Goal: Task Accomplishment & Management: Complete application form

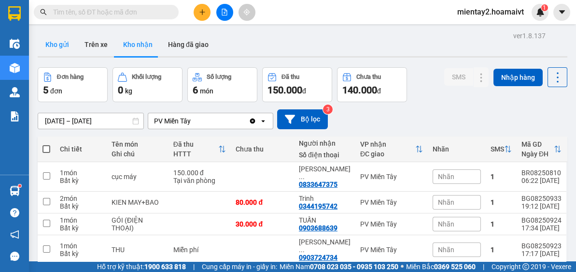
click at [57, 48] on button "Kho gửi" at bounding box center [57, 44] width 39 height 23
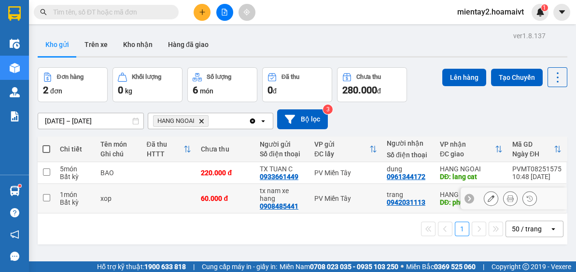
click at [166, 200] on td at bounding box center [169, 198] width 55 height 29
checkbox input "true"
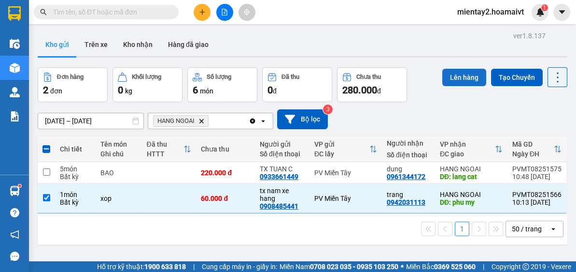
click at [452, 84] on button "Lên hàng" at bounding box center [465, 77] width 44 height 17
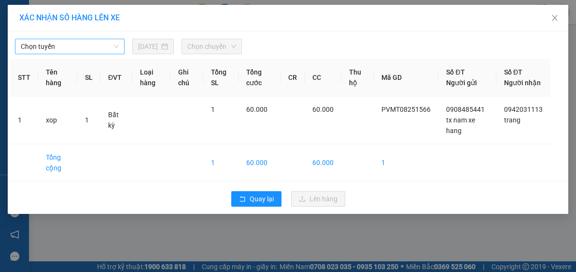
click at [56, 51] on span "Chọn tuyến" at bounding box center [70, 46] width 98 height 14
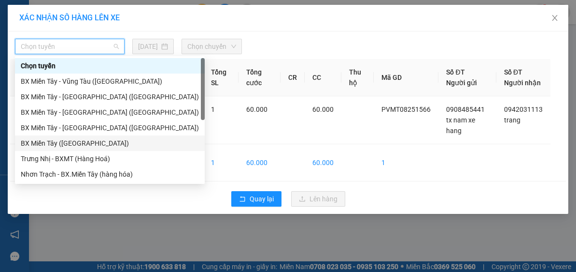
click at [76, 142] on div "BX Miền Tây ([GEOGRAPHIC_DATA])" at bounding box center [110, 143] width 178 height 11
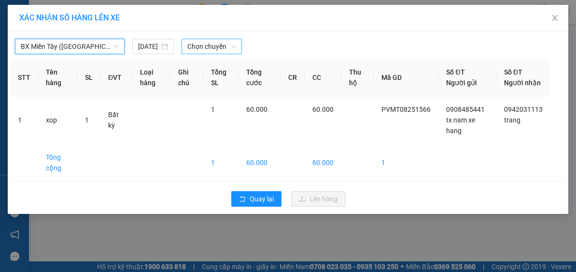
click at [210, 44] on span "Chọn chuyến" at bounding box center [211, 46] width 49 height 14
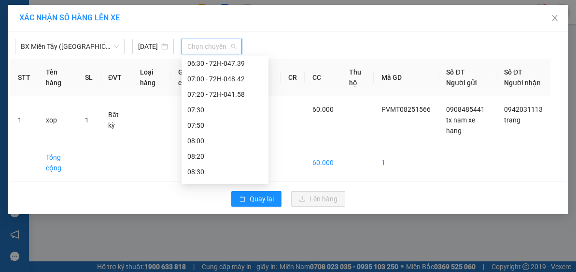
scroll to position [110, 0]
click at [232, 95] on div "07:30" at bounding box center [224, 95] width 75 height 11
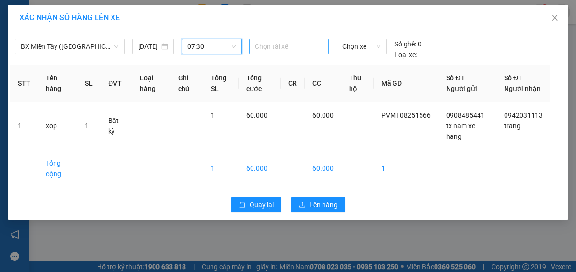
click at [284, 43] on div at bounding box center [289, 47] width 75 height 12
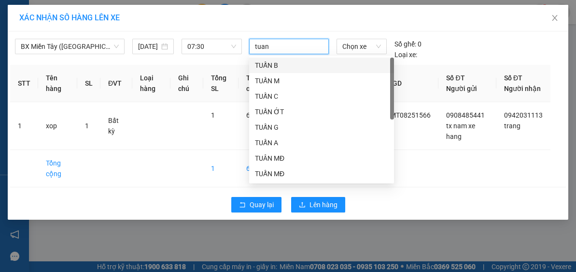
type input "tuan c"
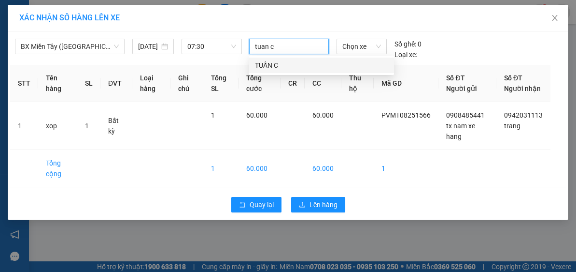
click at [275, 66] on div "TUẤN C" at bounding box center [321, 65] width 133 height 11
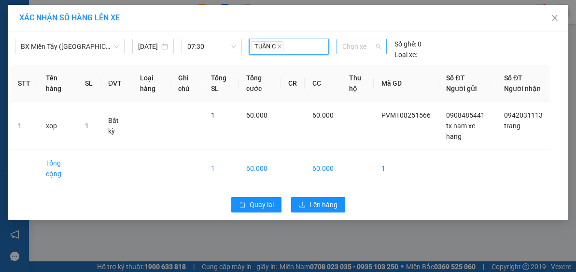
click at [354, 45] on span "Chọn xe" at bounding box center [362, 46] width 39 height 14
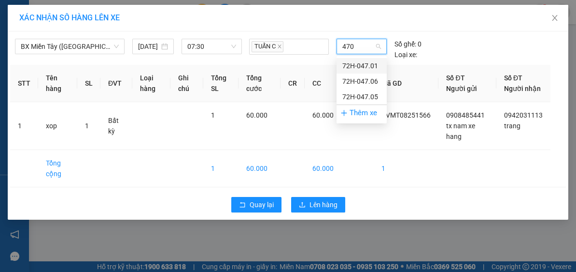
type input "4705"
click at [362, 65] on div "72H-047.05" at bounding box center [362, 65] width 39 height 11
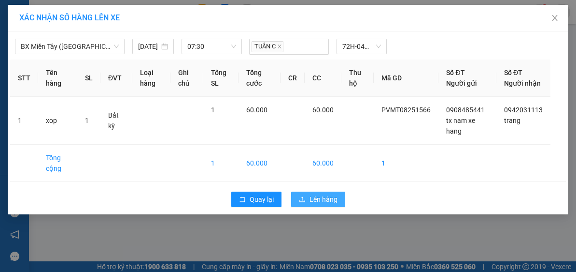
click at [328, 204] on span "Lên hàng" at bounding box center [324, 199] width 28 height 11
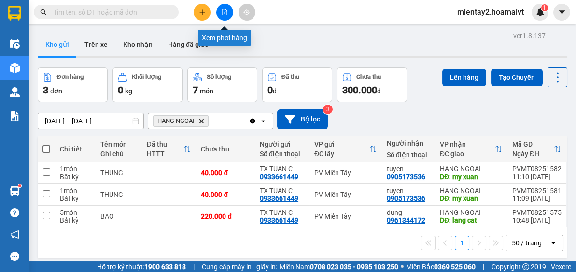
click at [226, 9] on icon "file-add" at bounding box center [224, 12] width 5 height 7
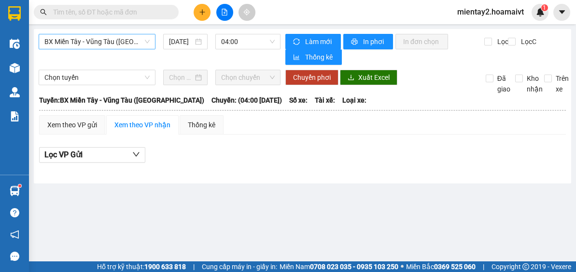
click at [84, 39] on span "BX Miền Tây - Vũng Tàu ([GEOGRAPHIC_DATA])" at bounding box center [96, 41] width 105 height 14
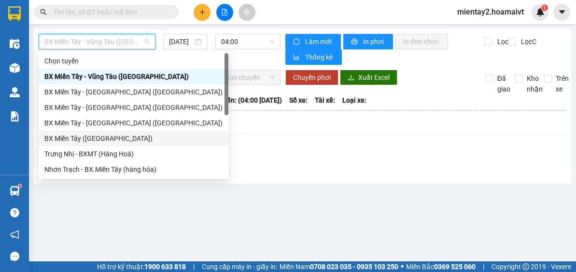
click at [101, 136] on div "BX Miền Tây ([GEOGRAPHIC_DATA])" at bounding box center [133, 138] width 178 height 11
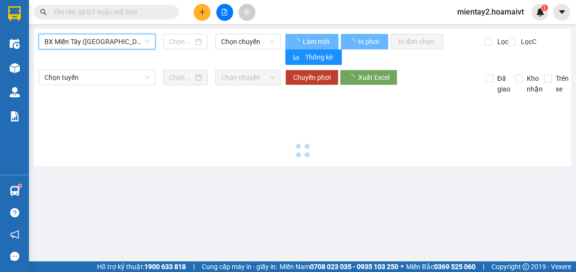
type input "[DATE]"
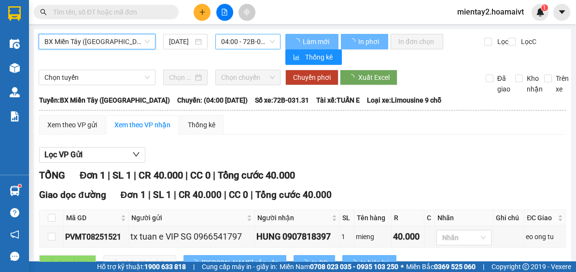
click at [246, 40] on span "04:00 - 72B-031.31" at bounding box center [248, 41] width 54 height 14
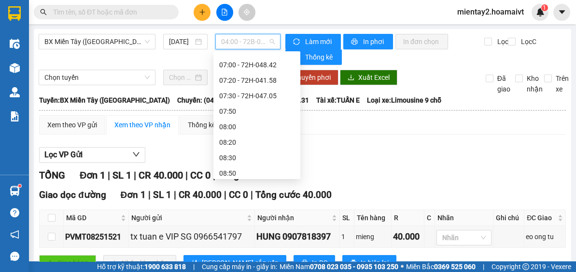
scroll to position [123, 0]
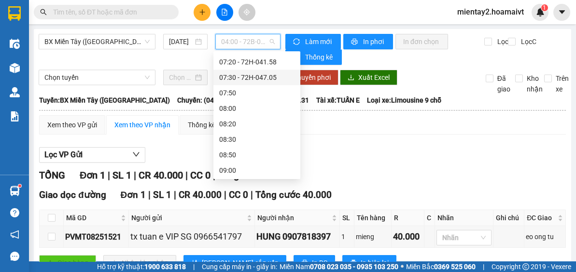
click at [263, 76] on div "07:30 - 72H-047.05" at bounding box center [256, 77] width 75 height 11
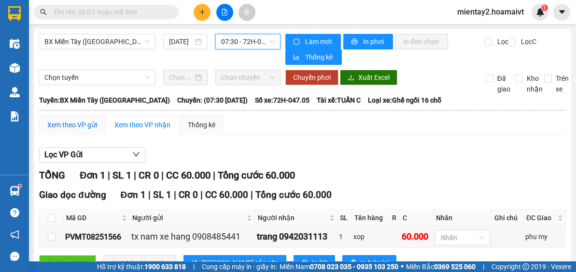
click at [70, 122] on div "Xem theo VP gửi" at bounding box center [72, 124] width 50 height 11
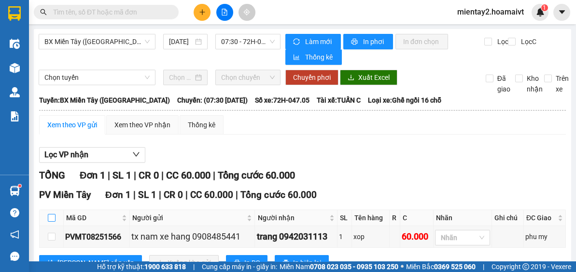
click at [48, 216] on input "checkbox" at bounding box center [52, 218] width 8 height 8
checkbox input "true"
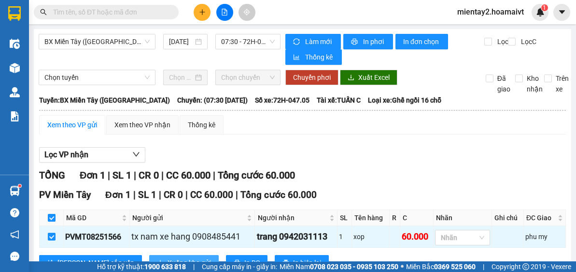
click at [149, 255] on button "Xuống kho gửi" at bounding box center [184, 262] width 70 height 15
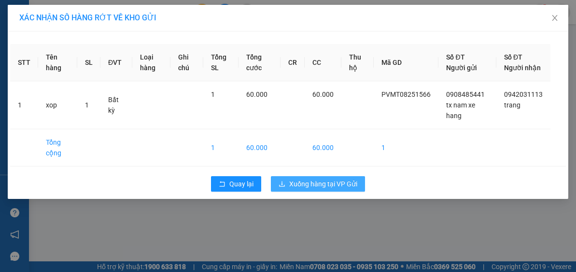
click at [341, 189] on span "Xuống hàng tại VP Gửi" at bounding box center [323, 183] width 68 height 11
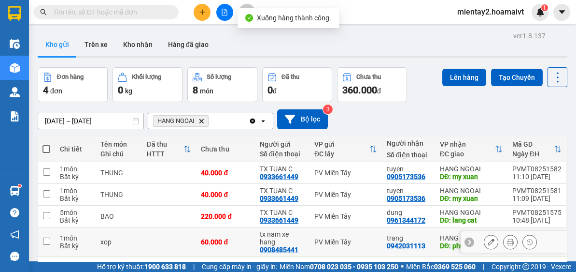
click at [290, 235] on div "tx nam xe hang" at bounding box center [282, 237] width 45 height 15
checkbox input "true"
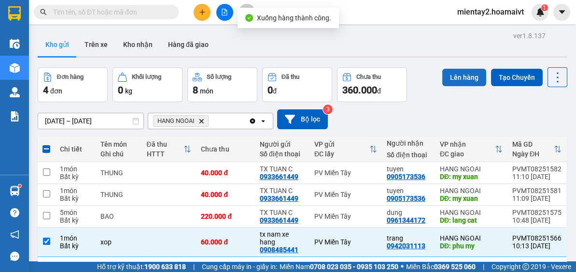
click at [457, 72] on button "Lên hàng" at bounding box center [465, 77] width 44 height 17
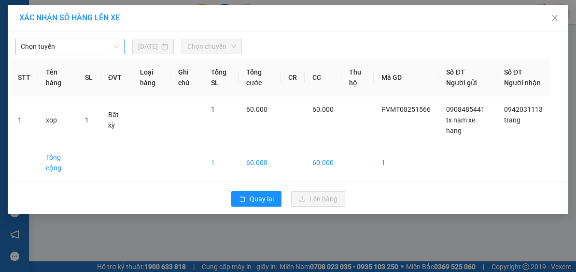
click at [50, 45] on span "Chọn tuyến" at bounding box center [70, 46] width 98 height 14
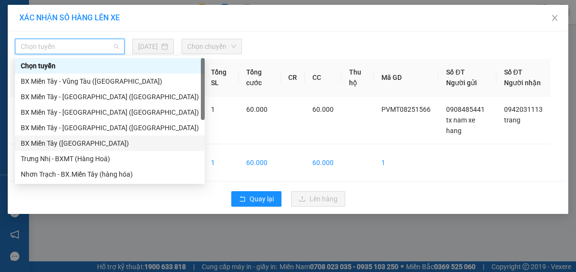
click at [59, 139] on div "BX Miền Tây ([GEOGRAPHIC_DATA])" at bounding box center [110, 143] width 178 height 11
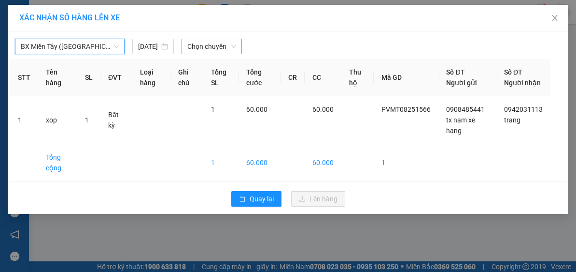
click at [216, 53] on span "Chọn chuyến" at bounding box center [211, 46] width 49 height 14
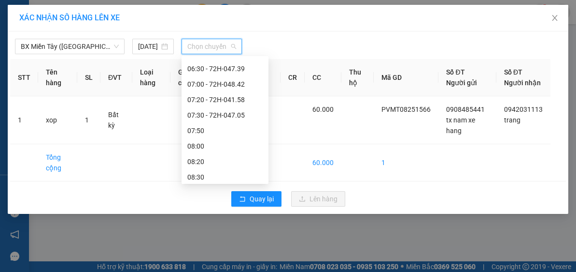
scroll to position [102, 0]
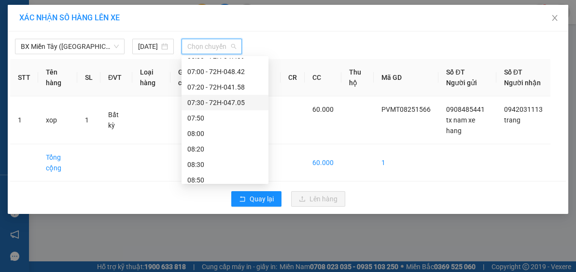
click at [237, 99] on div "07:30 - 72H-047.05" at bounding box center [224, 102] width 75 height 11
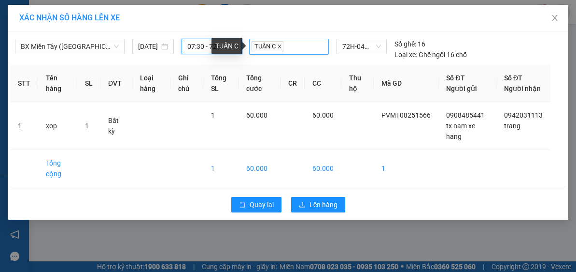
click at [281, 48] on icon "close" at bounding box center [279, 46] width 5 height 5
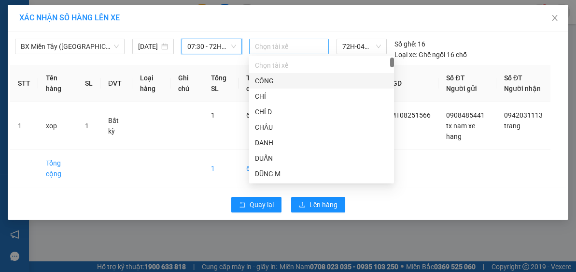
type input "n"
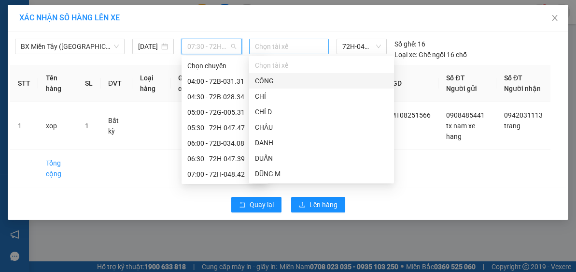
scroll to position [31, 0]
click at [234, 174] on div "07:30 - 72H-047.05" at bounding box center [224, 174] width 75 height 11
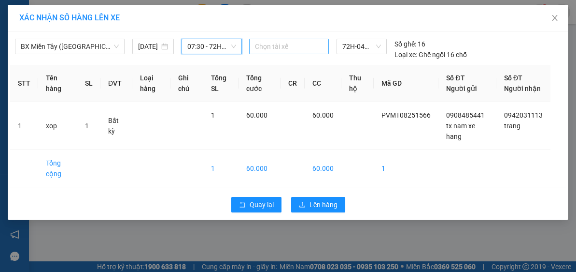
click at [267, 43] on div at bounding box center [289, 47] width 75 height 12
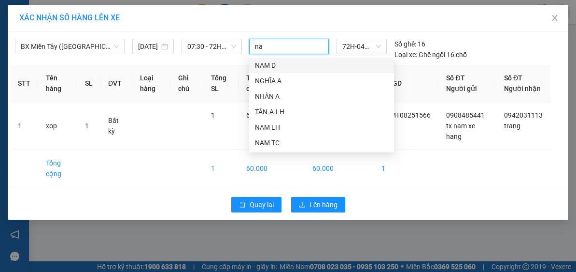
type input "nam"
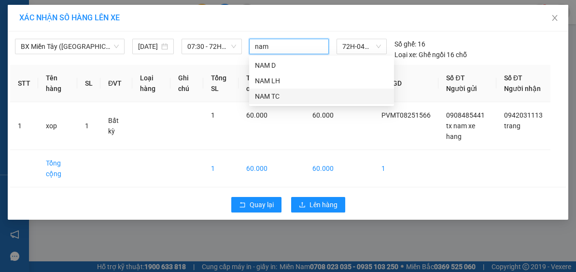
click at [279, 96] on div "NAM TC" at bounding box center [321, 96] width 133 height 11
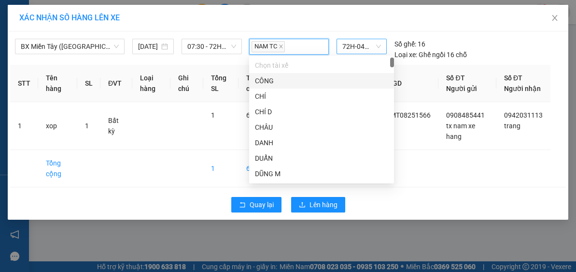
click at [357, 45] on span "72H-047.05" at bounding box center [362, 46] width 39 height 14
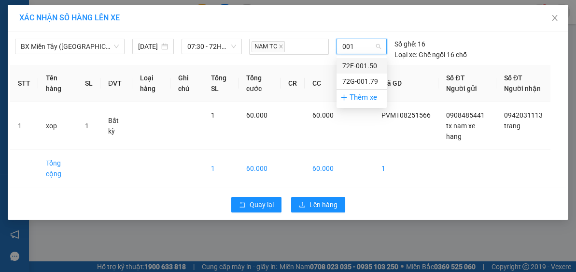
scroll to position [0, 0]
type input "00179"
click at [364, 68] on div "72G-001.79" at bounding box center [362, 65] width 39 height 11
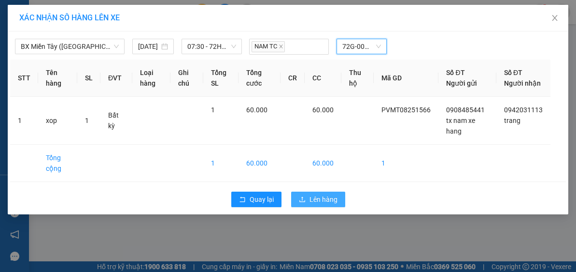
click at [322, 204] on span "Lên hàng" at bounding box center [324, 199] width 28 height 11
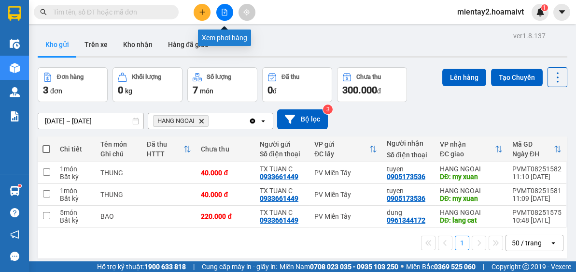
click at [226, 13] on icon "file-add" at bounding box center [224, 12] width 5 height 7
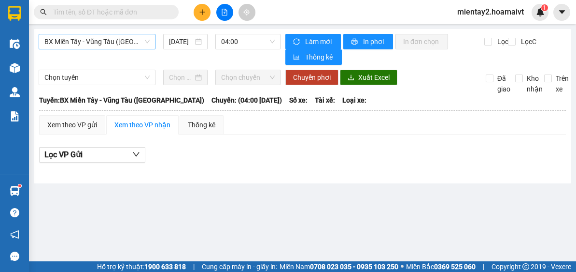
click at [81, 39] on span "BX Miền Tây - Vũng Tàu ([GEOGRAPHIC_DATA])" at bounding box center [96, 41] width 105 height 14
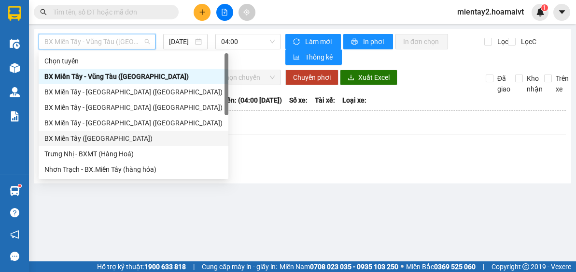
click at [84, 136] on div "BX Miền Tây ([GEOGRAPHIC_DATA])" at bounding box center [133, 138] width 178 height 11
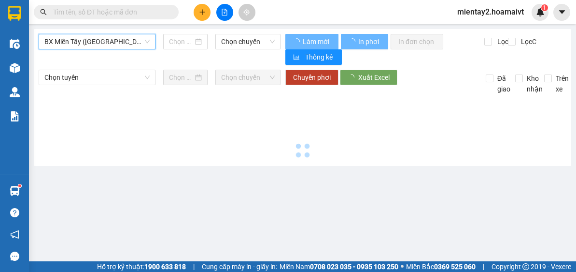
type input "[DATE]"
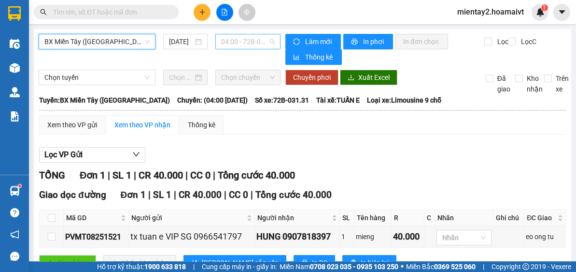
click at [252, 43] on span "04:00 - 72B-031.31" at bounding box center [248, 41] width 54 height 14
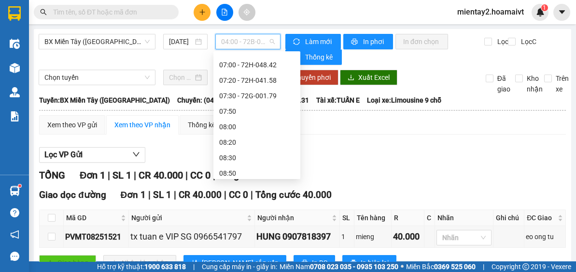
scroll to position [115, 0]
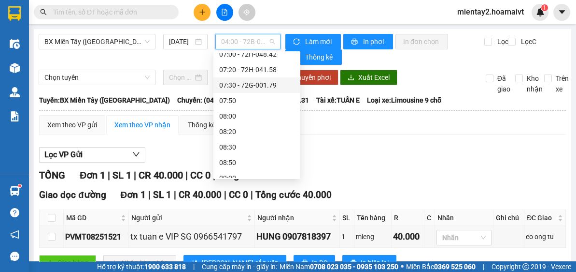
click at [270, 85] on div "07:30 - 72G-001.79" at bounding box center [256, 85] width 75 height 11
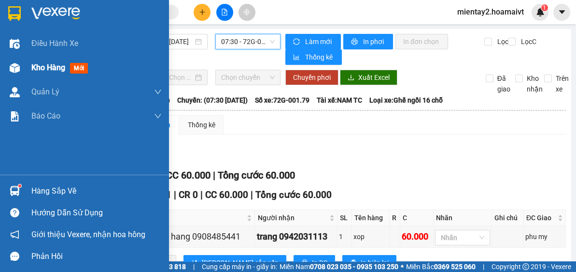
click at [41, 68] on span "Kho hàng" at bounding box center [48, 67] width 34 height 9
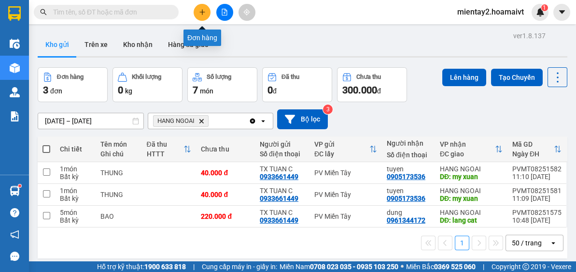
click at [203, 10] on icon "plus" at bounding box center [202, 12] width 7 height 7
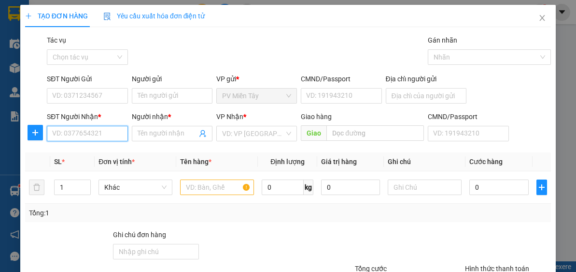
click at [97, 133] on input "SĐT Người Nhận *" at bounding box center [87, 133] width 81 height 15
click at [152, 130] on input "Người nhận *" at bounding box center [167, 133] width 59 height 11
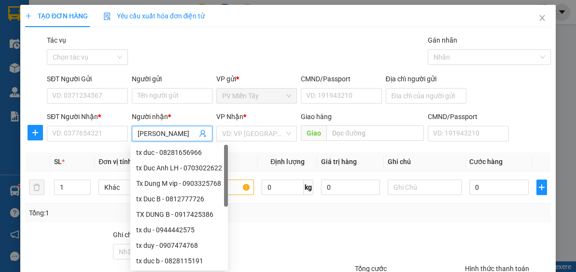
type input "cam nhung"
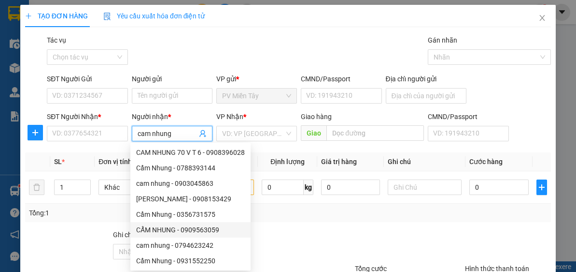
click at [195, 229] on div "CẨM NHUNG - 0909563059" at bounding box center [190, 229] width 109 height 11
type input "0909563059"
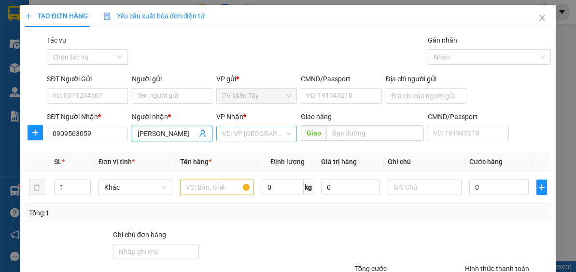
type input "[PERSON_NAME]"
click at [265, 130] on input "search" at bounding box center [253, 133] width 62 height 14
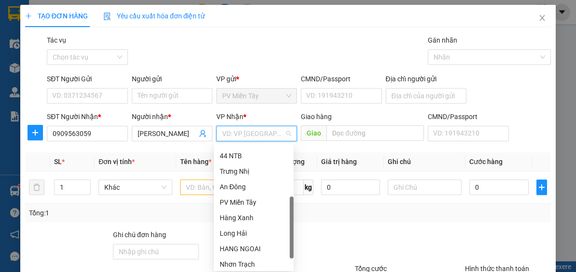
scroll to position [76, 0]
drag, startPoint x: 291, startPoint y: 197, endPoint x: 293, endPoint y: 258, distance: 61.4
click at [293, 258] on div at bounding box center [292, 237] width 4 height 62
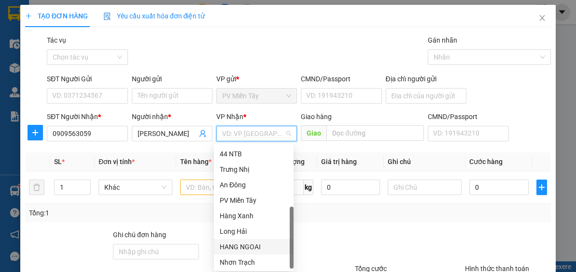
click at [256, 245] on div "HANG NGOAI" at bounding box center [254, 246] width 68 height 11
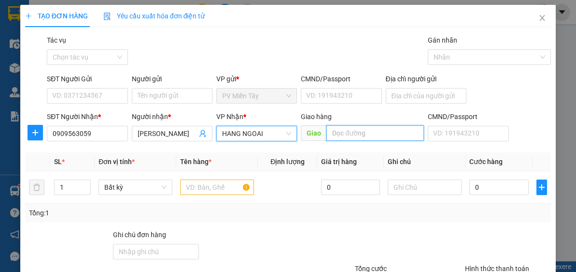
click at [341, 139] on input "text" at bounding box center [376, 132] width 98 height 15
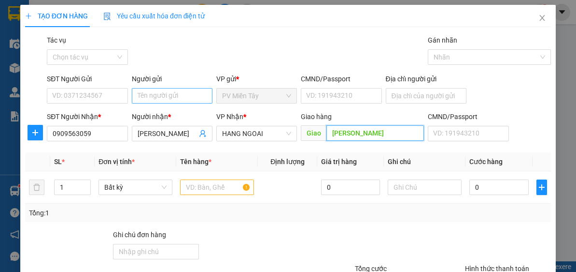
type input "[PERSON_NAME]"
click at [191, 95] on input "Người gửi" at bounding box center [172, 95] width 81 height 15
click at [188, 92] on input "trx tuyen" at bounding box center [172, 95] width 81 height 15
click at [164, 92] on input "trx tuyen" at bounding box center [172, 95] width 81 height 15
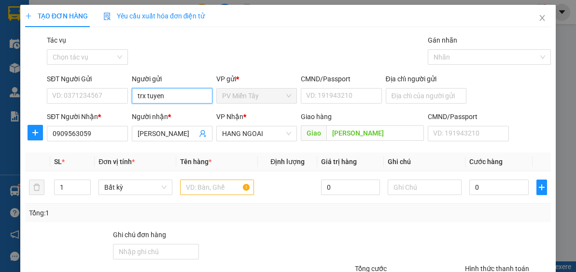
click at [171, 94] on input "trx tuyen" at bounding box center [172, 95] width 81 height 15
click at [177, 94] on input "trx tuyen" at bounding box center [172, 95] width 81 height 15
click at [144, 96] on input "trx tuyen" at bounding box center [172, 95] width 81 height 15
type input "tx tuyen"
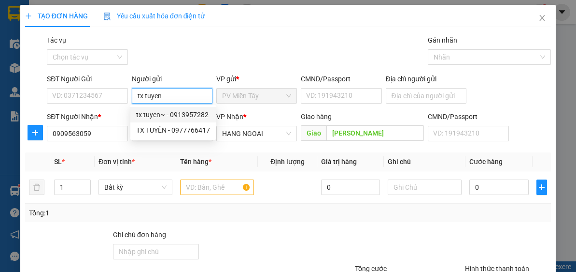
click at [173, 117] on div "tx tuyen~ - 0913957282" at bounding box center [173, 114] width 74 height 11
type input "0913957282"
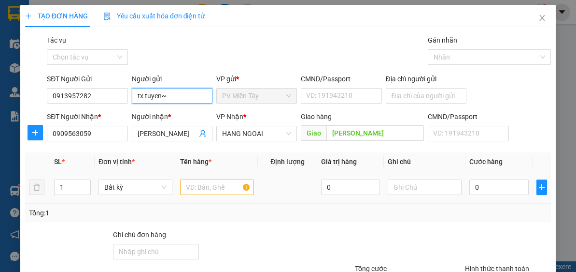
type input "tx tuyen~"
click at [208, 187] on input "text" at bounding box center [217, 186] width 74 height 15
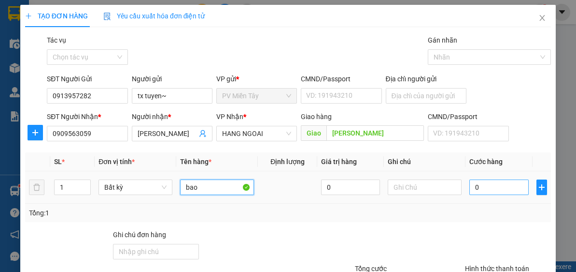
type input "bao"
click at [486, 187] on input "0" at bounding box center [499, 186] width 59 height 15
click at [539, 19] on icon "close" at bounding box center [543, 18] width 8 height 8
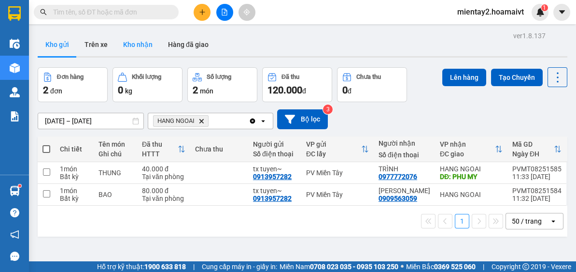
click at [132, 44] on button "Kho nhận" at bounding box center [137, 44] width 45 height 23
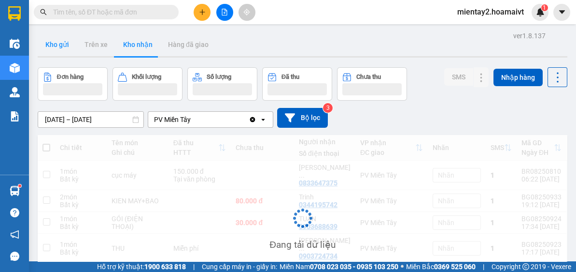
click at [56, 50] on button "Kho gửi" at bounding box center [57, 44] width 39 height 23
